Goal: Navigation & Orientation: Find specific page/section

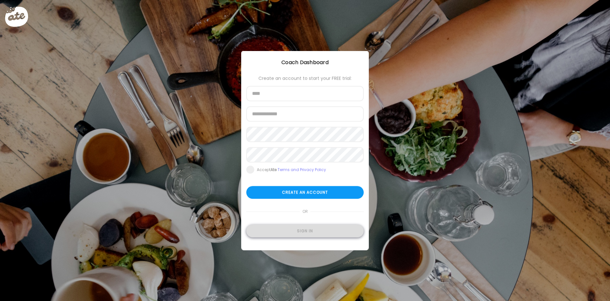
click at [308, 232] on div "Sign in" at bounding box center [304, 231] width 117 height 13
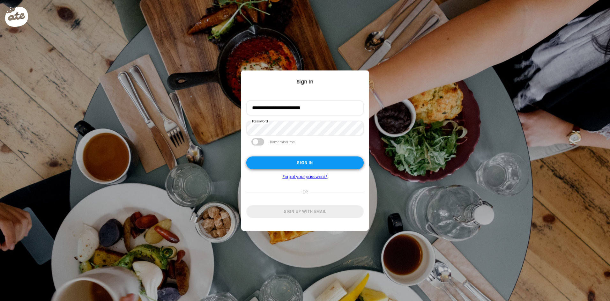
click at [310, 164] on div "Sign in" at bounding box center [304, 163] width 117 height 13
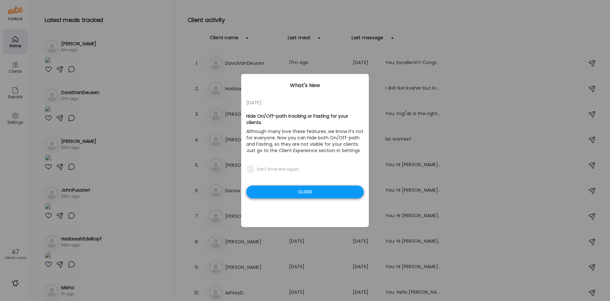
click at [305, 187] on div "Close" at bounding box center [304, 192] width 117 height 13
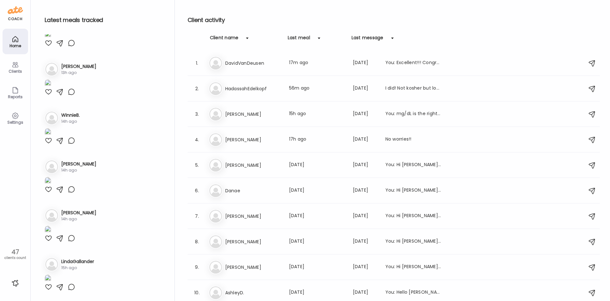
scroll to position [510, 0]
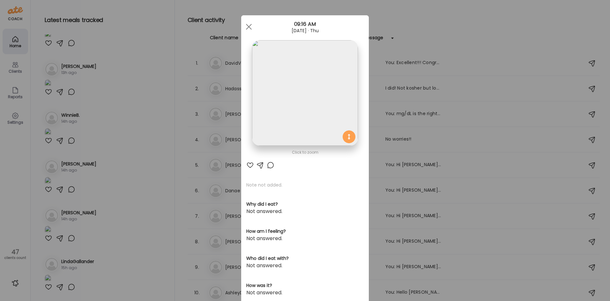
click at [288, 77] on img at bounding box center [305, 93] width 106 height 106
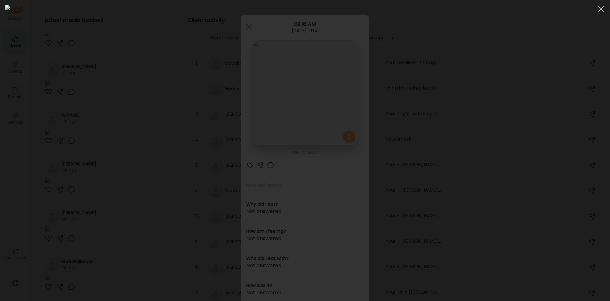
click at [91, 99] on div at bounding box center [304, 150] width 599 height 291
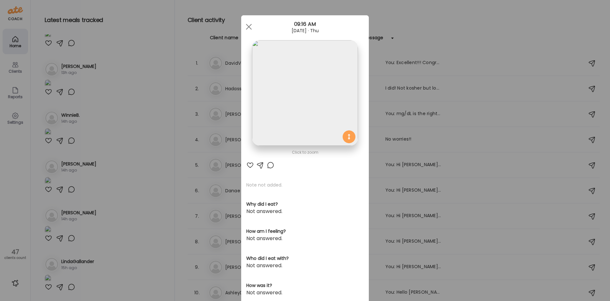
click at [121, 97] on div "Ate Coach Dashboard Wahoo! It’s official Take a moment to set up your Coach Pro…" at bounding box center [305, 150] width 610 height 301
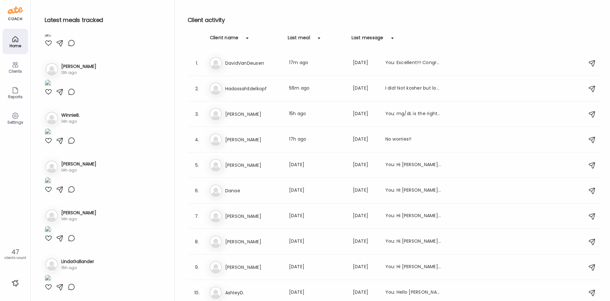
scroll to position [1721, 0]
click at [51, 179] on img at bounding box center [48, 181] width 6 height 9
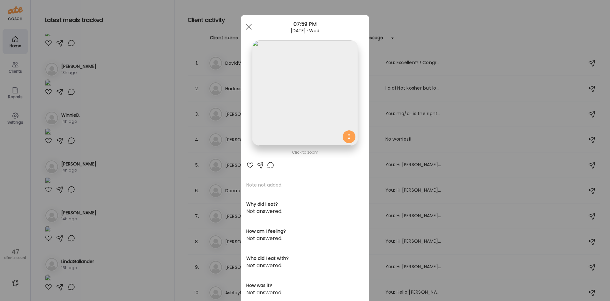
click at [284, 75] on img at bounding box center [305, 93] width 106 height 106
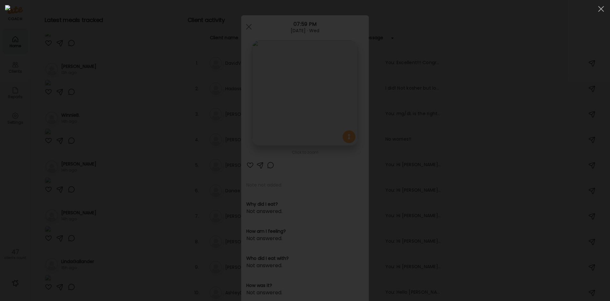
click at [99, 84] on div at bounding box center [304, 150] width 599 height 291
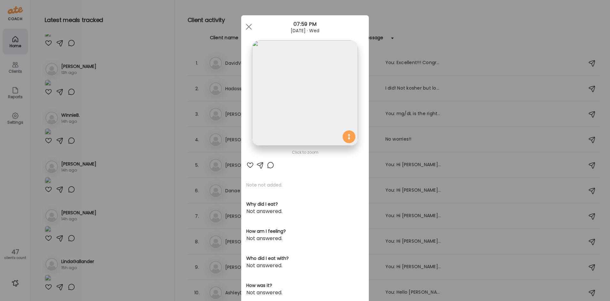
click at [136, 113] on div "Ate Coach Dashboard Wahoo! It’s official Take a moment to set up your Coach Pro…" at bounding box center [305, 150] width 610 height 301
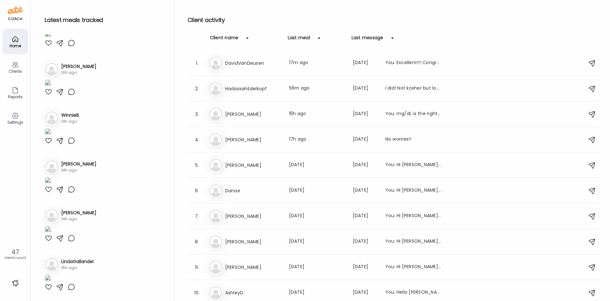
click at [47, 193] on div at bounding box center [49, 190] width 8 height 8
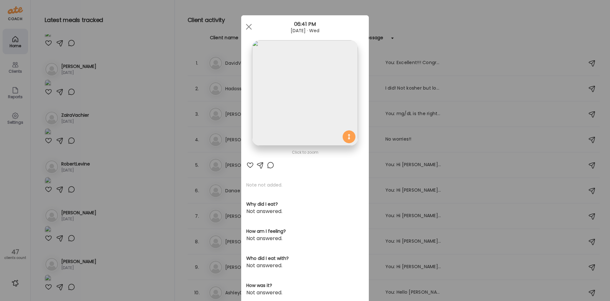
click at [271, 93] on img at bounding box center [305, 93] width 106 height 106
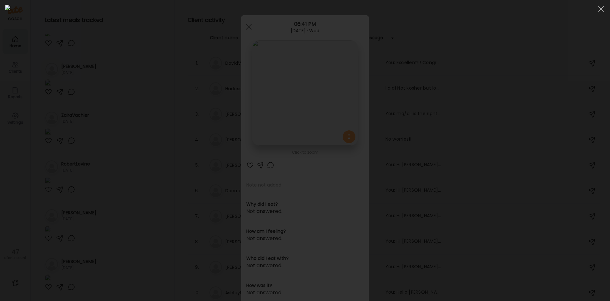
click at [121, 94] on div at bounding box center [304, 150] width 599 height 291
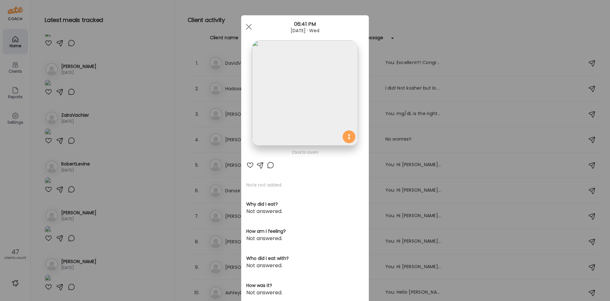
click at [121, 94] on div "Ate Coach Dashboard Wahoo! It’s official Take a moment to set up your Coach Pro…" at bounding box center [305, 150] width 610 height 301
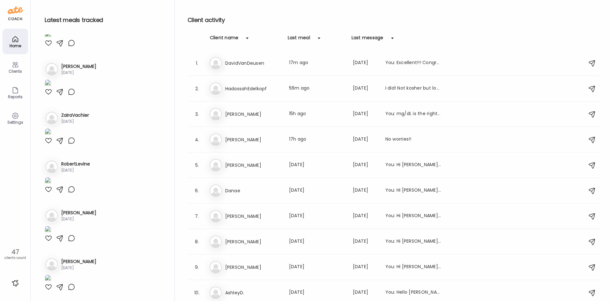
drag, startPoint x: 46, startPoint y: 241, endPoint x: 58, endPoint y: 225, distance: 20.2
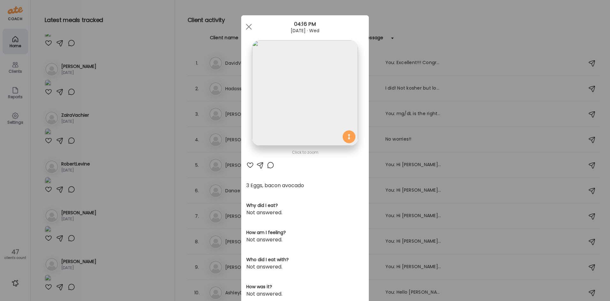
click at [145, 138] on div "Ate Coach Dashboard Wahoo! It’s official Take a moment to set up your Coach Pro…" at bounding box center [305, 150] width 610 height 301
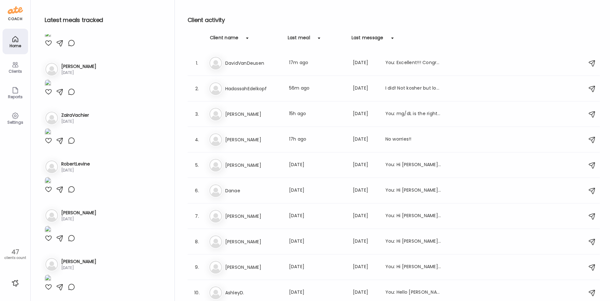
click at [216, 38] on div "Client name" at bounding box center [224, 39] width 29 height 10
click at [219, 37] on div "Client name" at bounding box center [224, 39] width 29 height 10
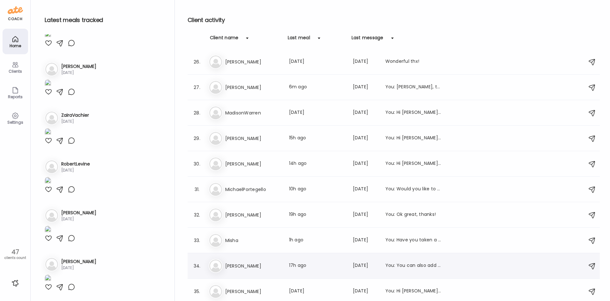
click at [251, 265] on h3 "[PERSON_NAME]" at bounding box center [253, 266] width 56 height 8
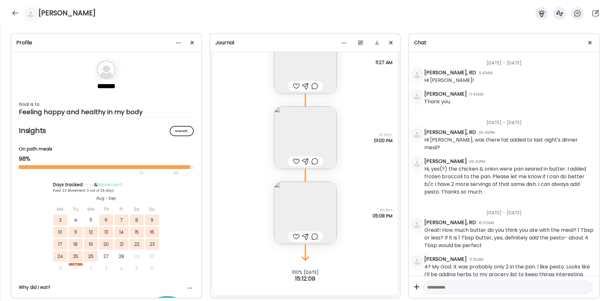
scroll to position [1402, 0]
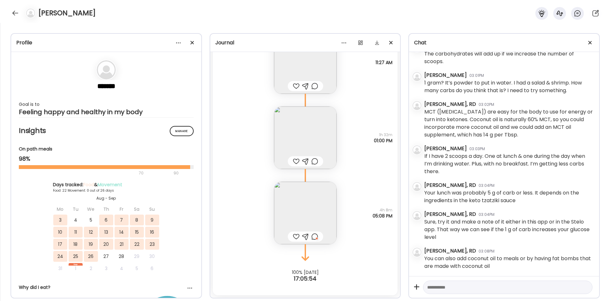
click at [295, 141] on img at bounding box center [305, 137] width 62 height 62
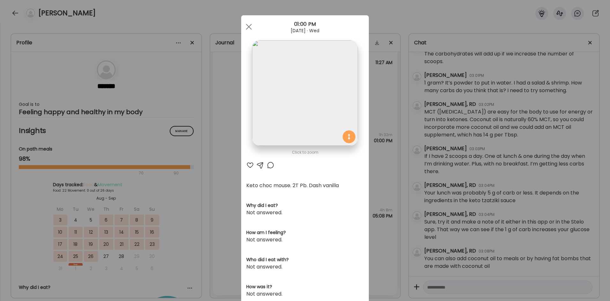
click at [224, 179] on div "Ate Coach Dashboard Wahoo! It’s official Take a moment to set up your Coach Pro…" at bounding box center [305, 150] width 610 height 301
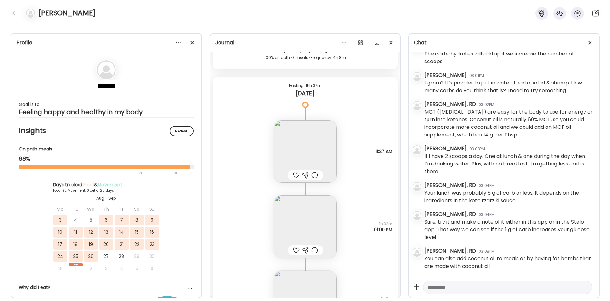
scroll to position [14684, 0]
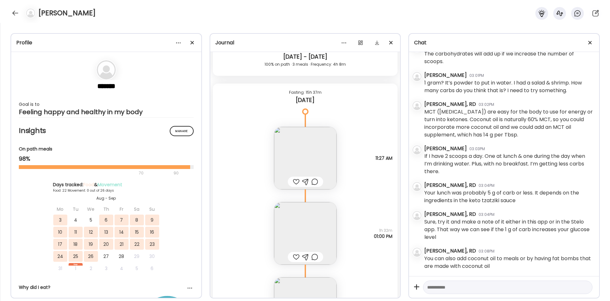
click at [293, 152] on img at bounding box center [305, 158] width 62 height 62
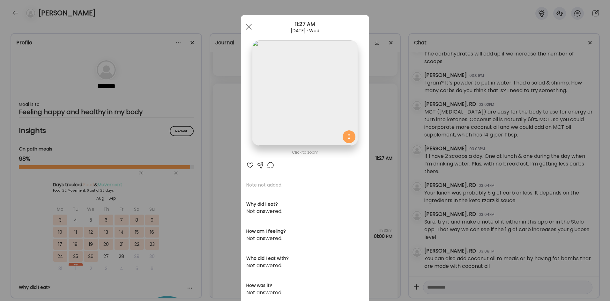
click at [305, 91] on img at bounding box center [305, 93] width 106 height 106
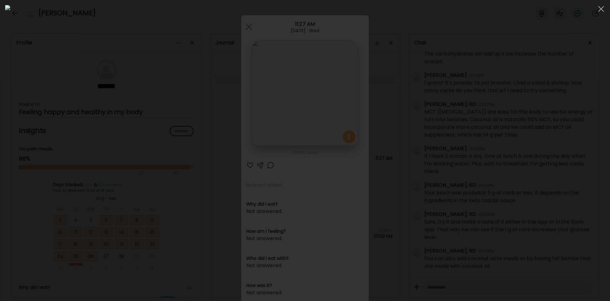
click at [305, 91] on img at bounding box center [304, 150] width 599 height 291
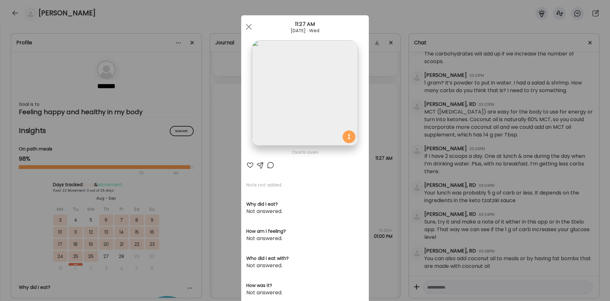
click at [267, 164] on div at bounding box center [271, 165] width 8 height 8
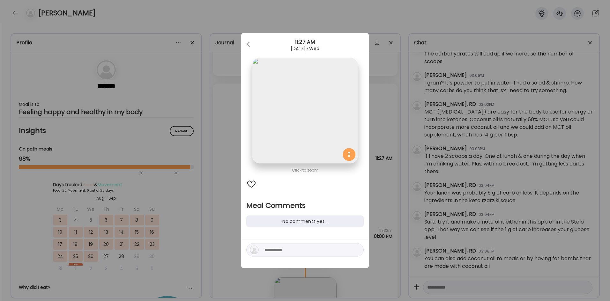
click at [283, 129] on img at bounding box center [305, 111] width 106 height 106
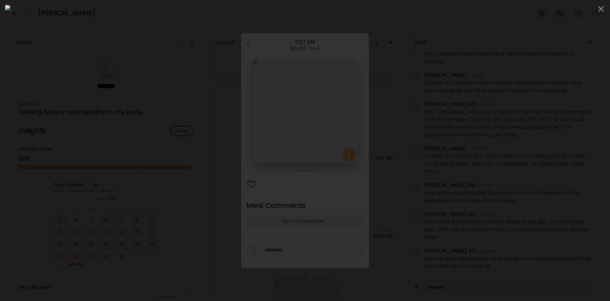
click at [139, 128] on div at bounding box center [304, 150] width 599 height 291
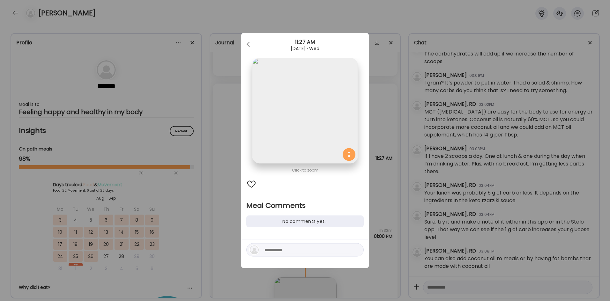
click at [206, 150] on div "Ate Coach Dashboard Wahoo! It’s official Take a moment to set up your Coach Pro…" at bounding box center [305, 150] width 610 height 301
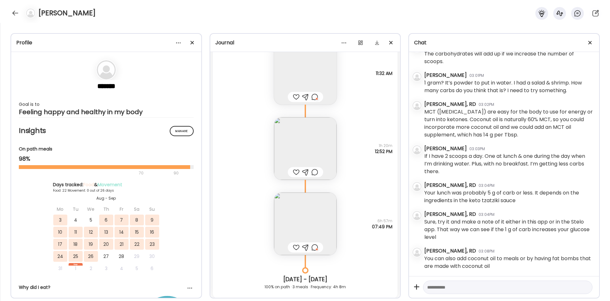
scroll to position [14460, 0]
drag, startPoint x: 309, startPoint y: 211, endPoint x: 308, endPoint y: 202, distance: 9.0
click at [308, 211] on img at bounding box center [305, 224] width 62 height 62
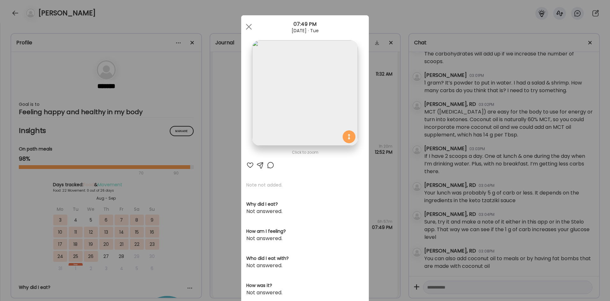
click at [289, 96] on img at bounding box center [305, 93] width 106 height 106
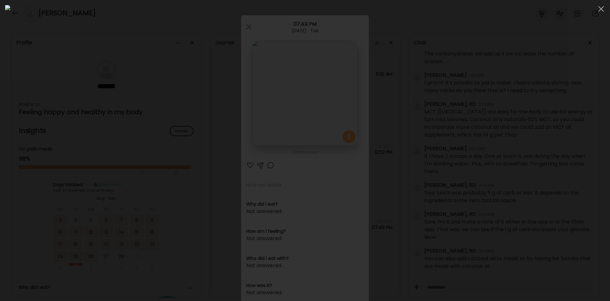
click at [155, 175] on div at bounding box center [304, 150] width 599 height 291
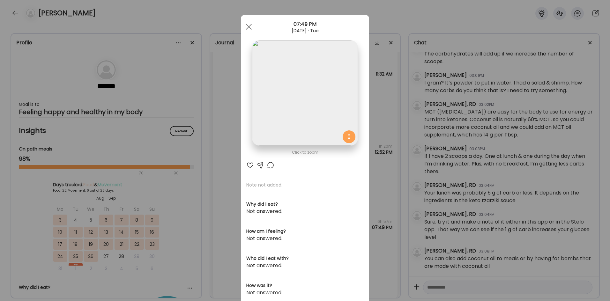
click at [209, 183] on div "Ate Coach Dashboard Wahoo! It’s official Take a moment to set up your Coach Pro…" at bounding box center [305, 150] width 610 height 301
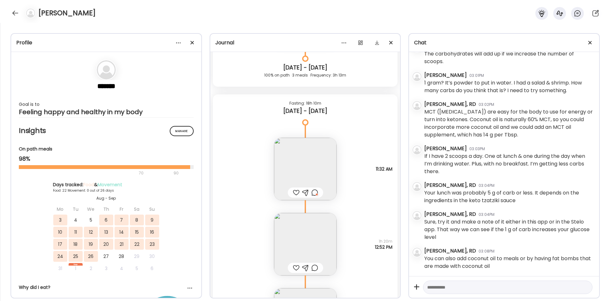
scroll to position [14365, 0]
click at [309, 170] on img at bounding box center [305, 169] width 62 height 62
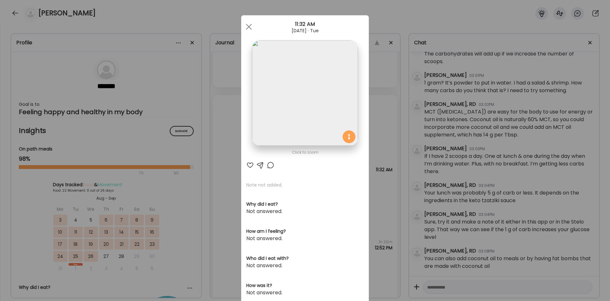
click at [293, 95] on img at bounding box center [305, 93] width 106 height 106
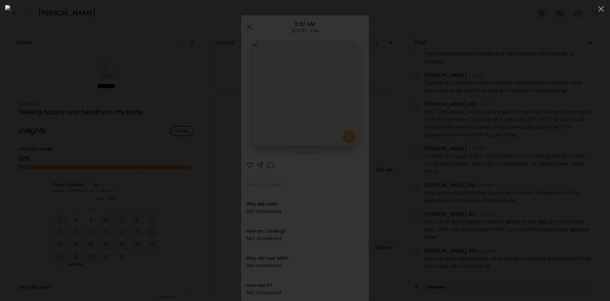
click at [292, 95] on img at bounding box center [304, 150] width 599 height 291
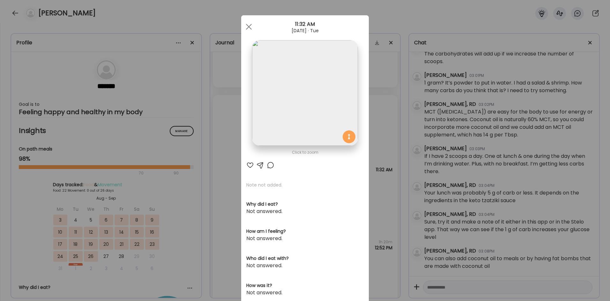
click at [208, 152] on div "Ate Coach Dashboard Wahoo! It’s official Take a moment to set up your Coach Pro…" at bounding box center [305, 150] width 610 height 301
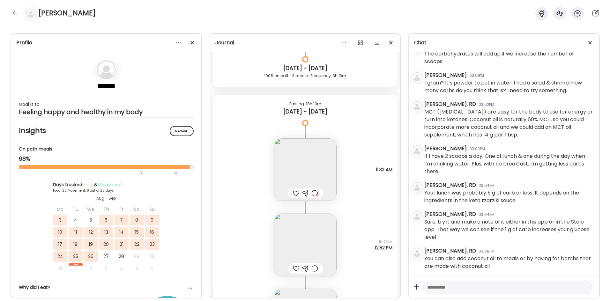
click at [311, 193] on div at bounding box center [314, 193] width 7 height 8
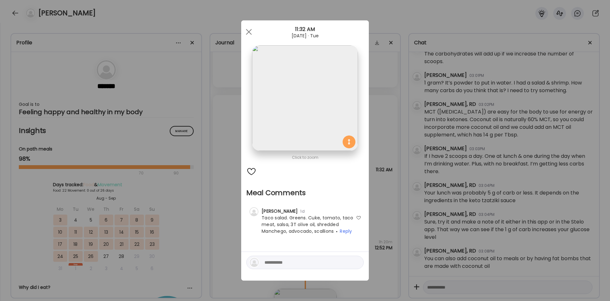
click at [212, 206] on div "Ate Coach Dashboard Wahoo! It’s official Take a moment to set up your Coach Pro…" at bounding box center [305, 150] width 610 height 301
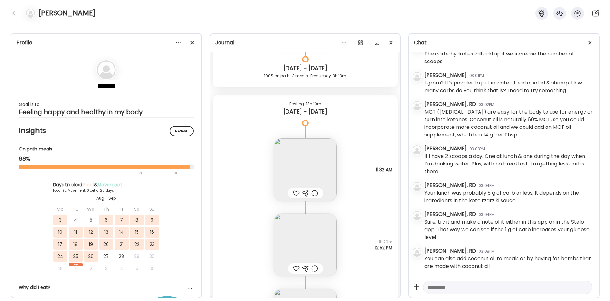
click at [298, 233] on img at bounding box center [305, 245] width 62 height 62
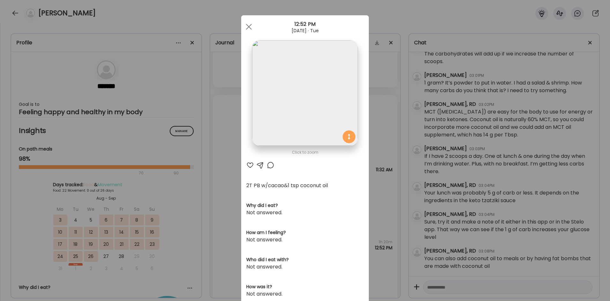
click at [216, 171] on div "Ate Coach Dashboard Wahoo! It’s official Take a moment to set up your Coach Pro…" at bounding box center [305, 150] width 610 height 301
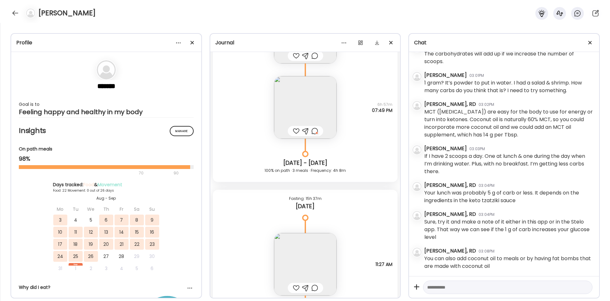
scroll to position [14620, 0]
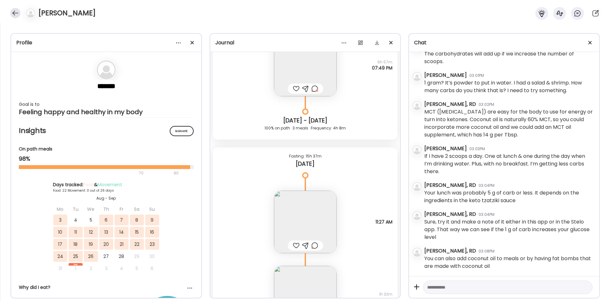
click at [16, 14] on div at bounding box center [15, 13] width 10 height 10
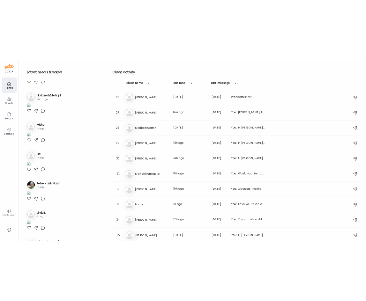
scroll to position [0, 0]
